Goal: Task Accomplishment & Management: Manage account settings

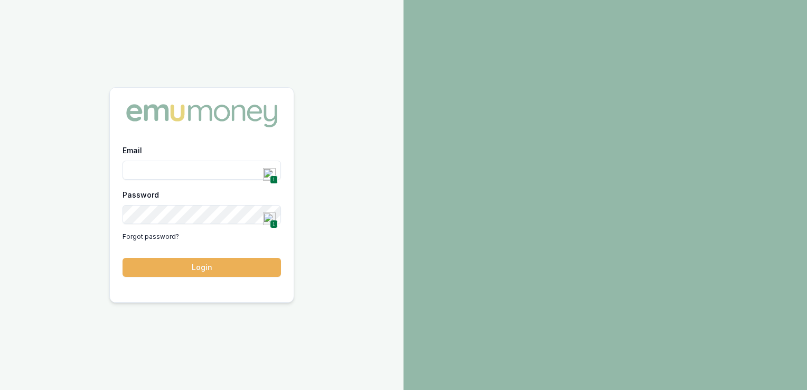
click at [270, 178] on span "1" at bounding box center [274, 179] width 8 height 9
type input "[PERSON_NAME][EMAIL_ADDRESS][DOMAIN_NAME]"
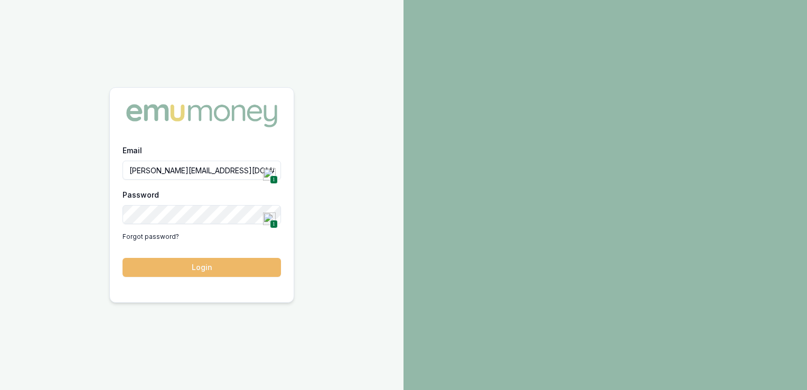
click at [195, 260] on button "Login" at bounding box center [201, 267] width 158 height 19
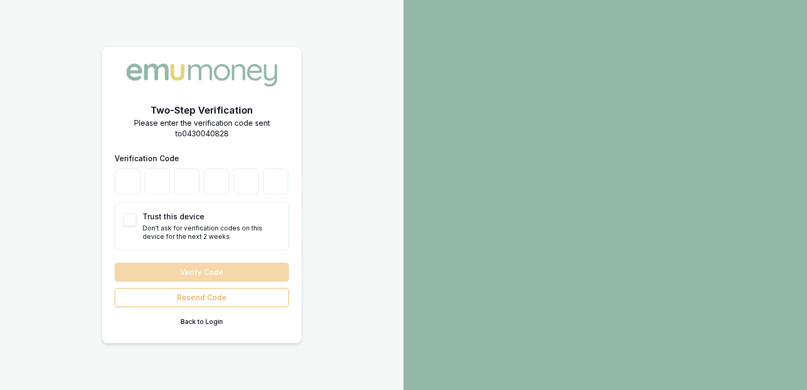
drag, startPoint x: 131, startPoint y: 216, endPoint x: 124, endPoint y: 213, distance: 8.7
click at [131, 216] on button "Trust this device" at bounding box center [130, 219] width 13 height 13
checkbox input "true"
click at [119, 185] on input "number" at bounding box center [127, 180] width 25 height 25
type input "1"
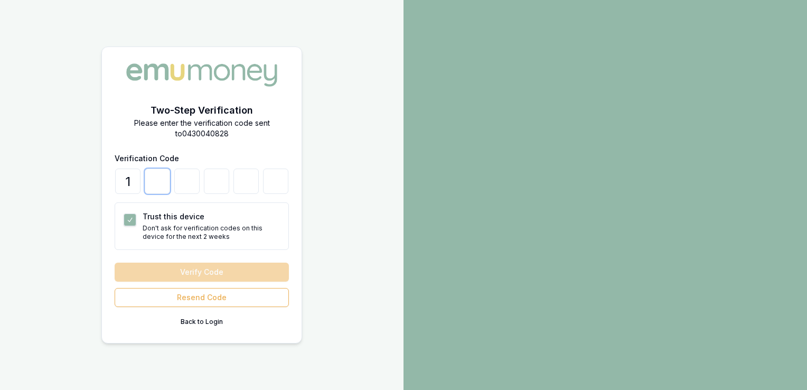
type input "1"
type input "4"
type input "7"
type input "8"
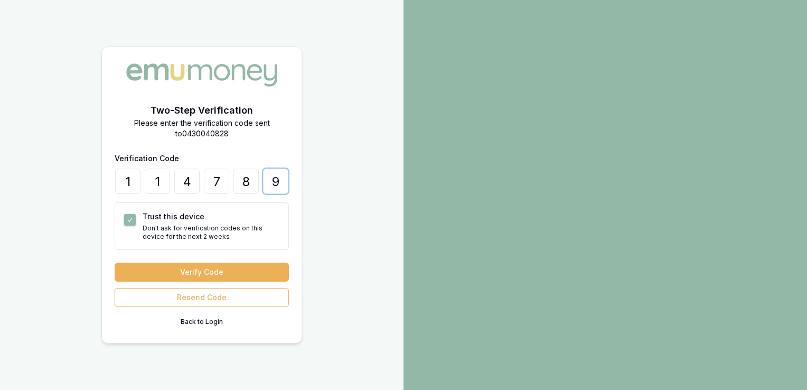
type input "9"
click at [115, 262] on button "Verify Code" at bounding box center [202, 271] width 174 height 19
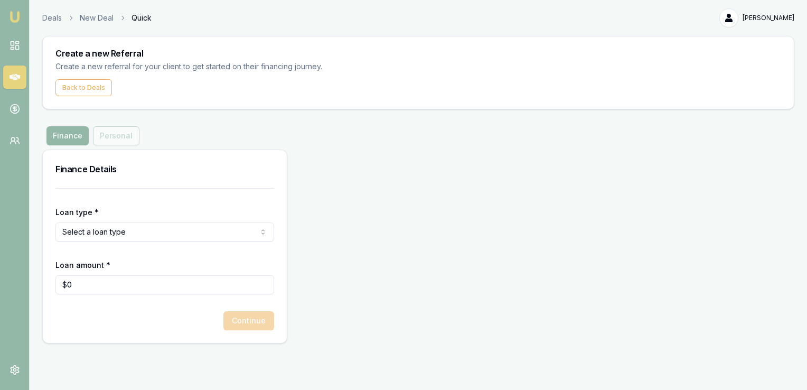
click at [14, 24] on link "Emu Money" at bounding box center [14, 16] width 17 height 17
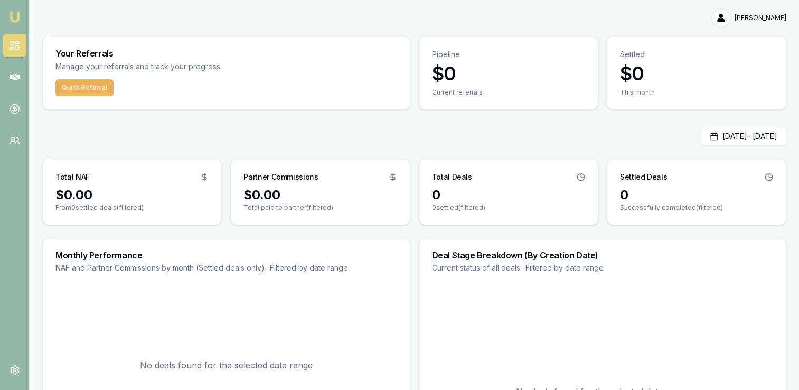
click at [22, 29] on nav "Emu Money" at bounding box center [14, 80] width 29 height 160
click at [10, 77] on icon at bounding box center [15, 77] width 11 height 6
